Goal: Information Seeking & Learning: Learn about a topic

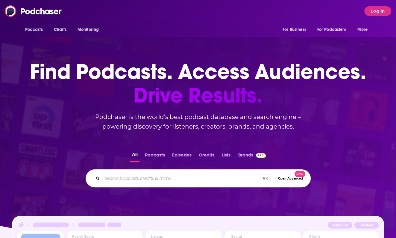
drag, startPoint x: 214, startPoint y: 194, endPoint x: 198, endPoint y: 174, distance: 26.0
click at [214, 194] on div "All Podcasts Episodes Credits Lists Brands ⌘ K Open Advanced New" at bounding box center [198, 169] width 377 height 56
click at [187, 165] on div "All Podcasts Episodes Credits Lists Brands ⌘ K Open Advanced New" at bounding box center [198, 169] width 377 height 56
click at [173, 180] on input "Search podcasts, credits, & more..." at bounding box center [180, 178] width 157 height 10
type input "game of crimes"
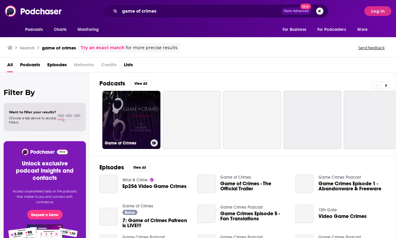
click at [142, 124] on link "Game of Crimes" at bounding box center [131, 120] width 58 height 58
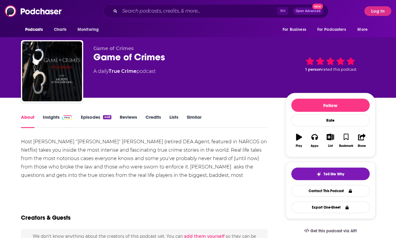
click at [369, 6] on div "Podcasts Charts Monitoring ⌘ K Open Advanced New For Business For Podcasters Mo…" at bounding box center [198, 11] width 396 height 22
click at [372, 11] on button "Log In" at bounding box center [377, 11] width 27 height 10
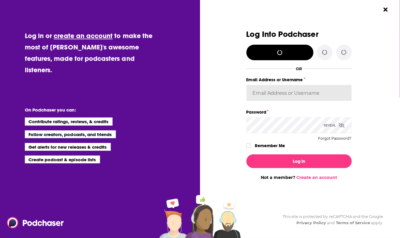
type input "[PERSON_NAME][EMAIL_ADDRESS][DOMAIN_NAME]"
click at [271, 99] on input "[PERSON_NAME][EMAIL_ADDRESS][DOMAIN_NAME]" at bounding box center [298, 93] width 105 height 16
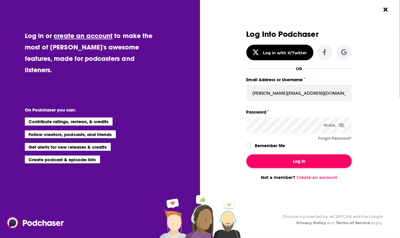
click at [268, 159] on button "Log In" at bounding box center [298, 161] width 105 height 14
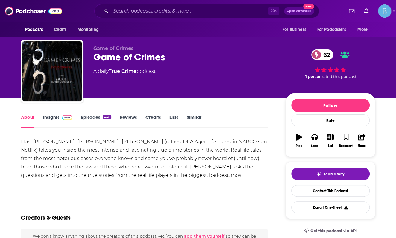
click at [65, 121] on link "Insights" at bounding box center [58, 121] width 30 height 14
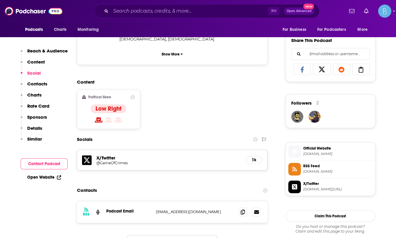
scroll to position [421, 0]
